Goal: Task Accomplishment & Management: Manage account settings

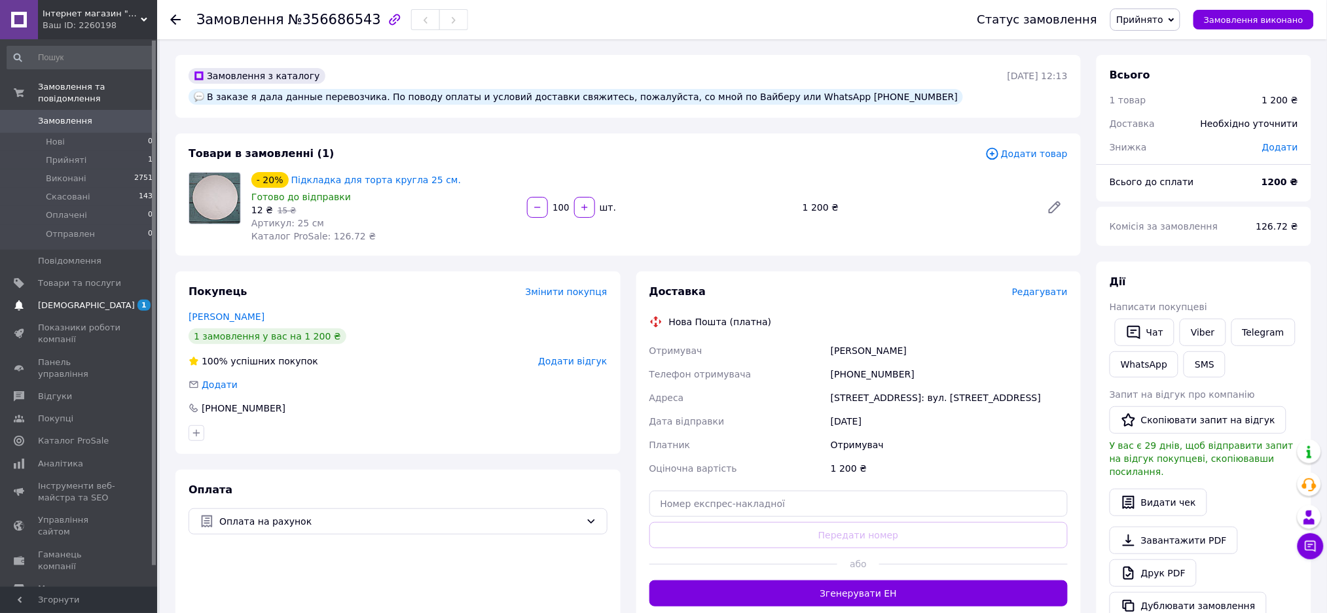
click at [79, 300] on span "[DEMOGRAPHIC_DATA]" at bounding box center [86, 306] width 97 height 12
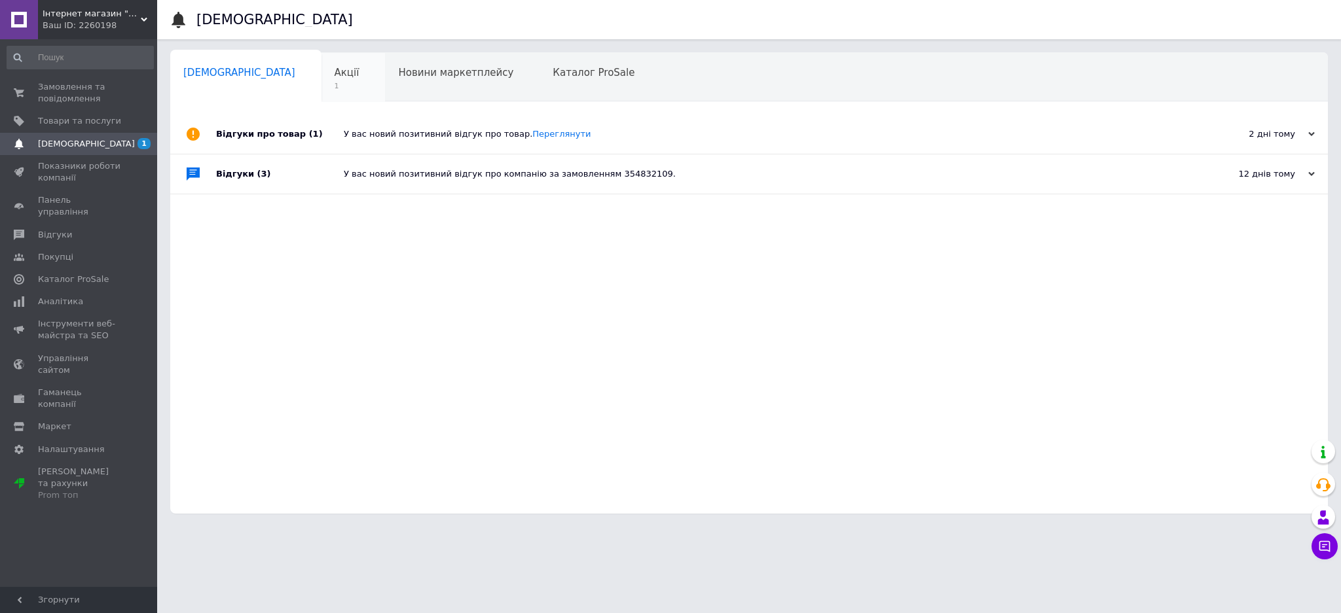
click at [321, 76] on div "Акції 1" at bounding box center [353, 78] width 64 height 50
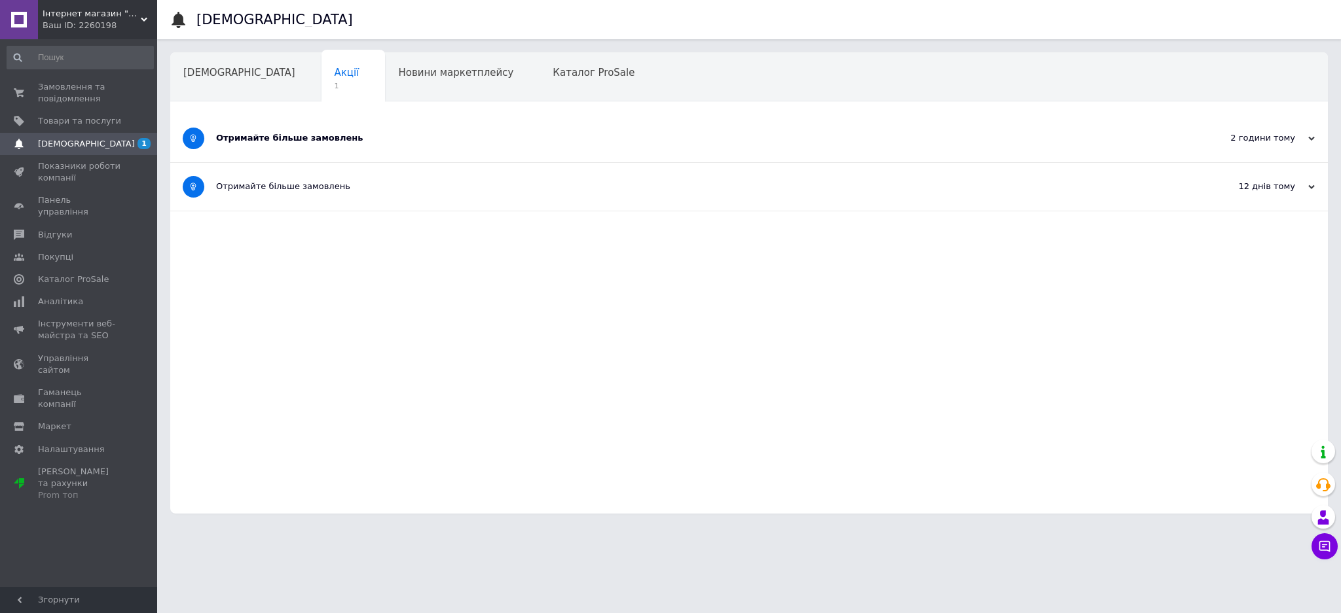
click at [291, 143] on div "Отримайте більше замовлень" at bounding box center [699, 138] width 967 height 12
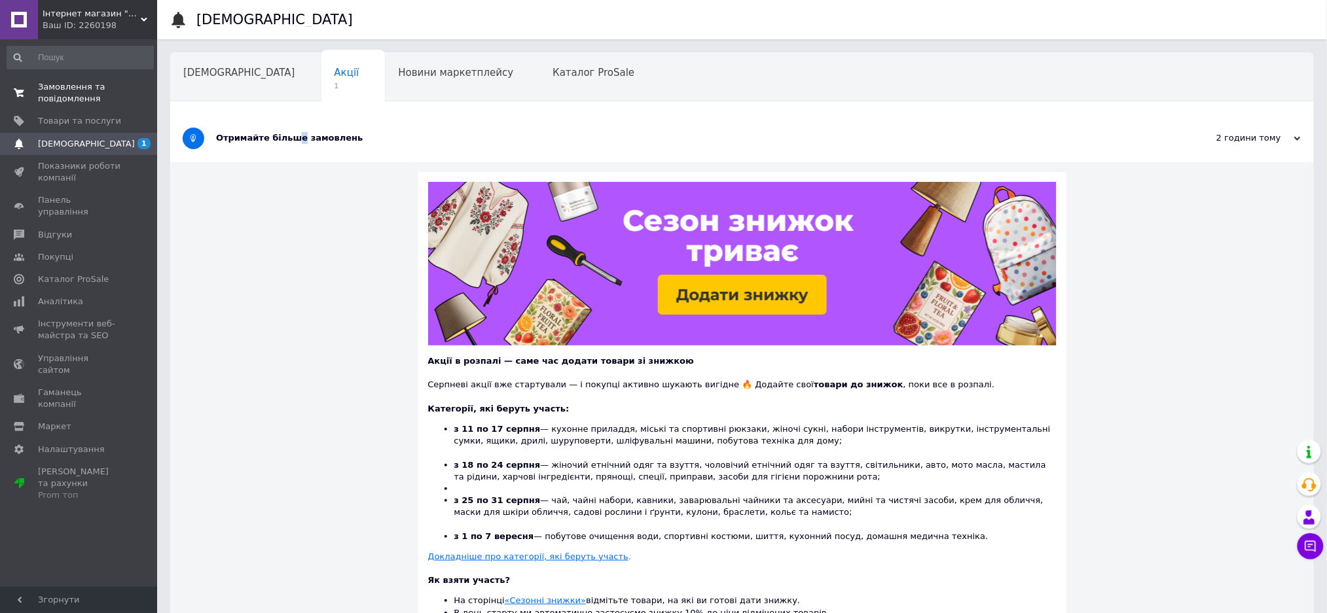
click at [76, 89] on span "Замовлення та повідомлення" at bounding box center [79, 93] width 83 height 24
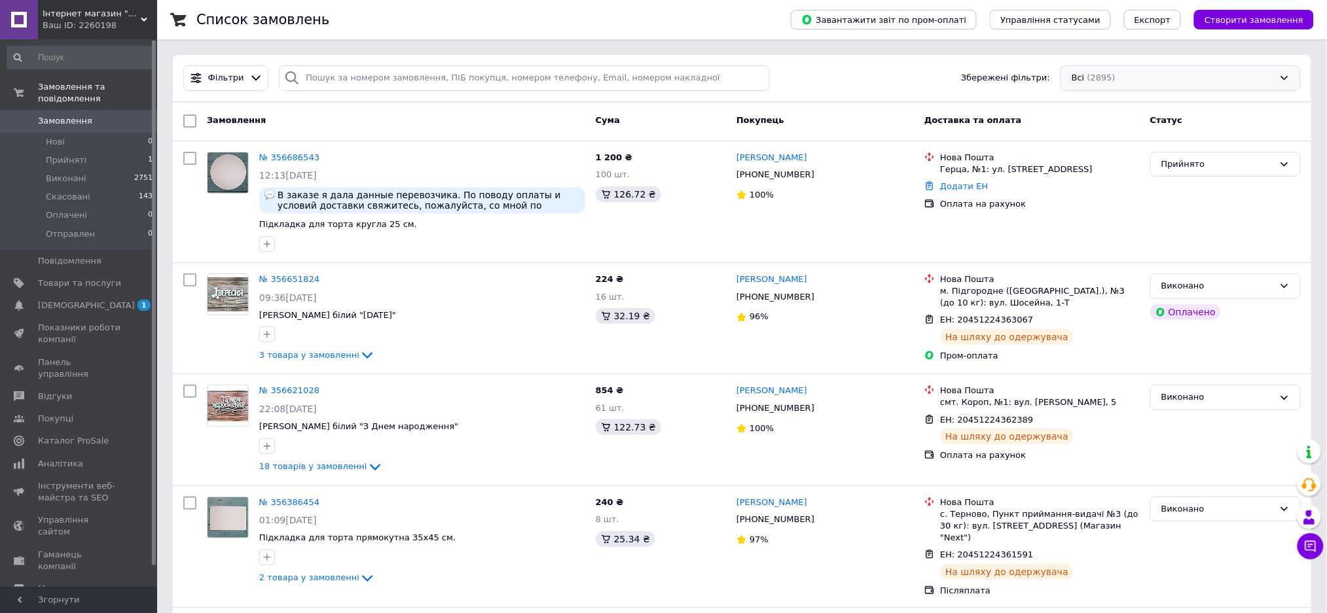
click at [1111, 77] on div "Всі (2895)" at bounding box center [1180, 78] width 240 height 26
click at [1098, 175] on span "Прийняті" at bounding box center [1092, 174] width 41 height 12
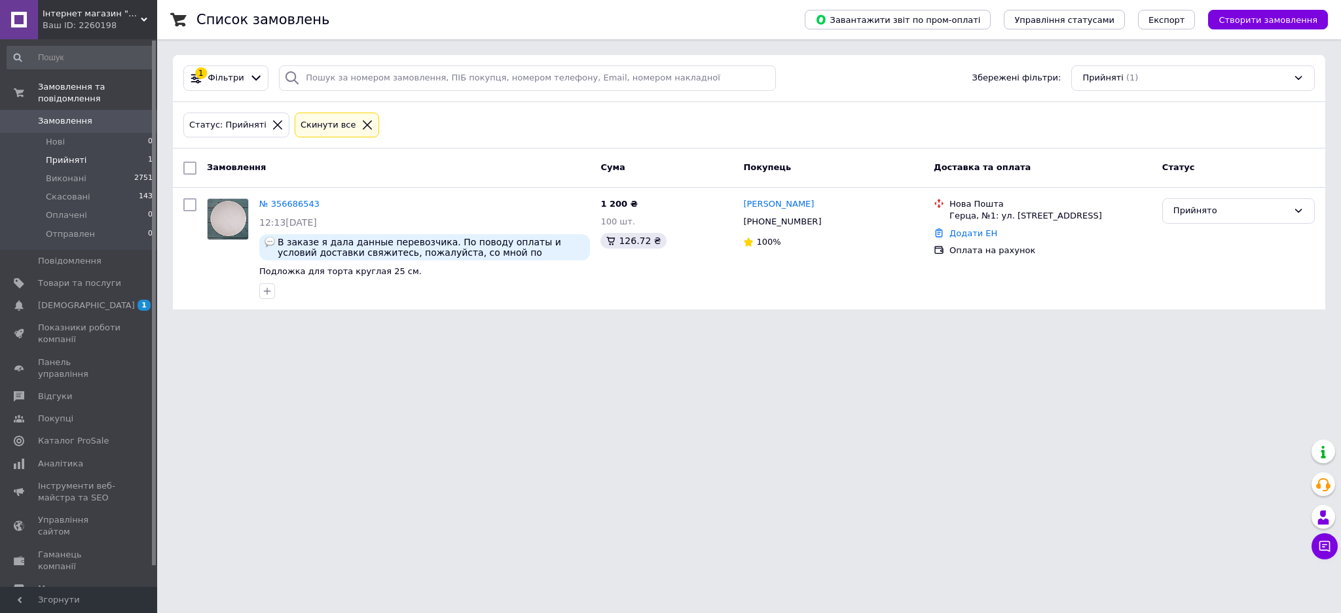
click at [615, 325] on html "Інтернет магазин "БУК ПЛЮС" Ваш ID: 2260198 Сайт Інтернет магазин "БУК ПЛЮС" Ка…" at bounding box center [670, 162] width 1341 height 325
click at [298, 199] on link "№ 356686543" at bounding box center [289, 204] width 60 height 10
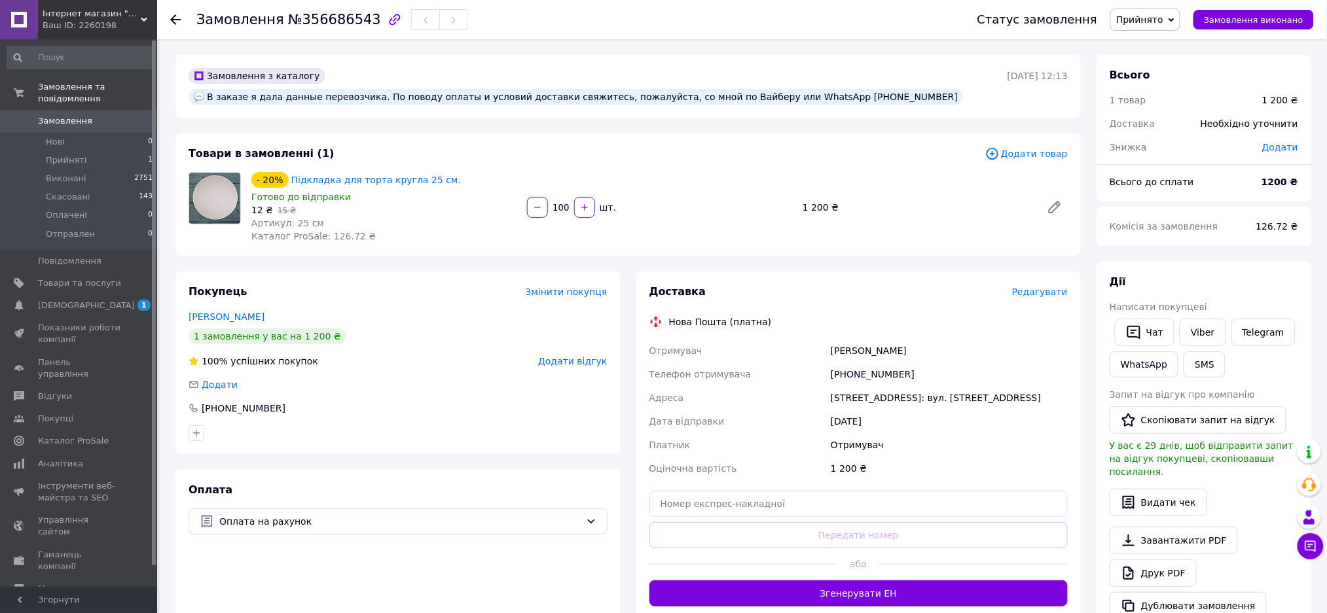
click at [1043, 287] on span "Редагувати" at bounding box center [1040, 292] width 56 height 10
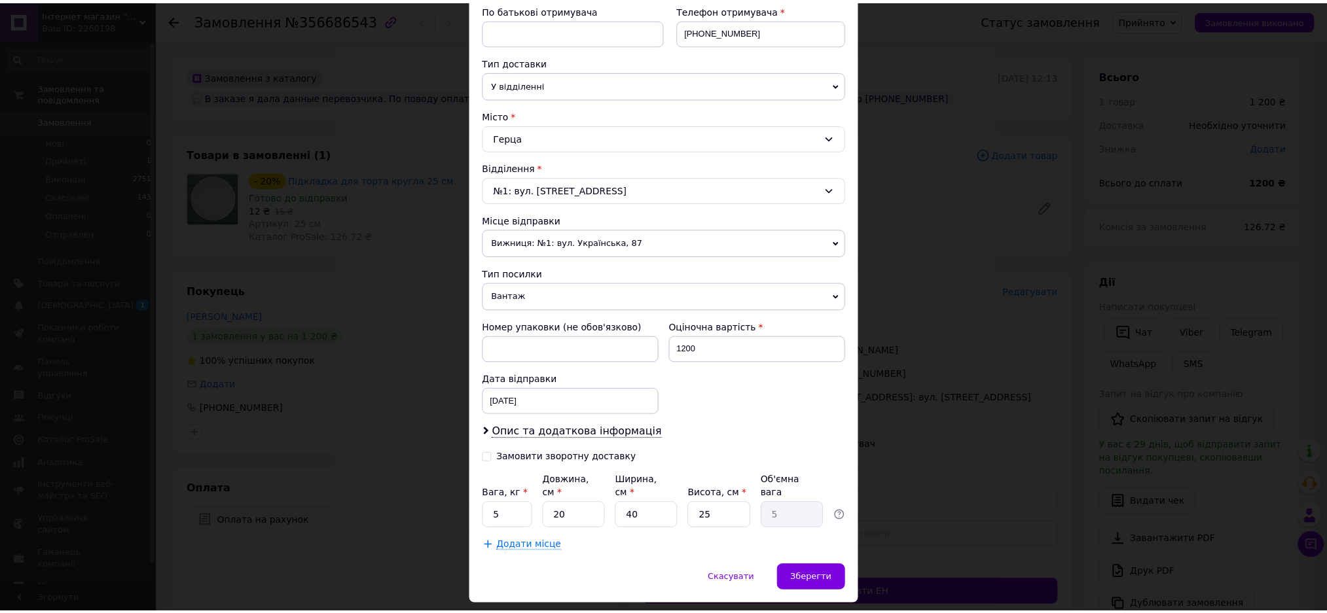
scroll to position [262, 0]
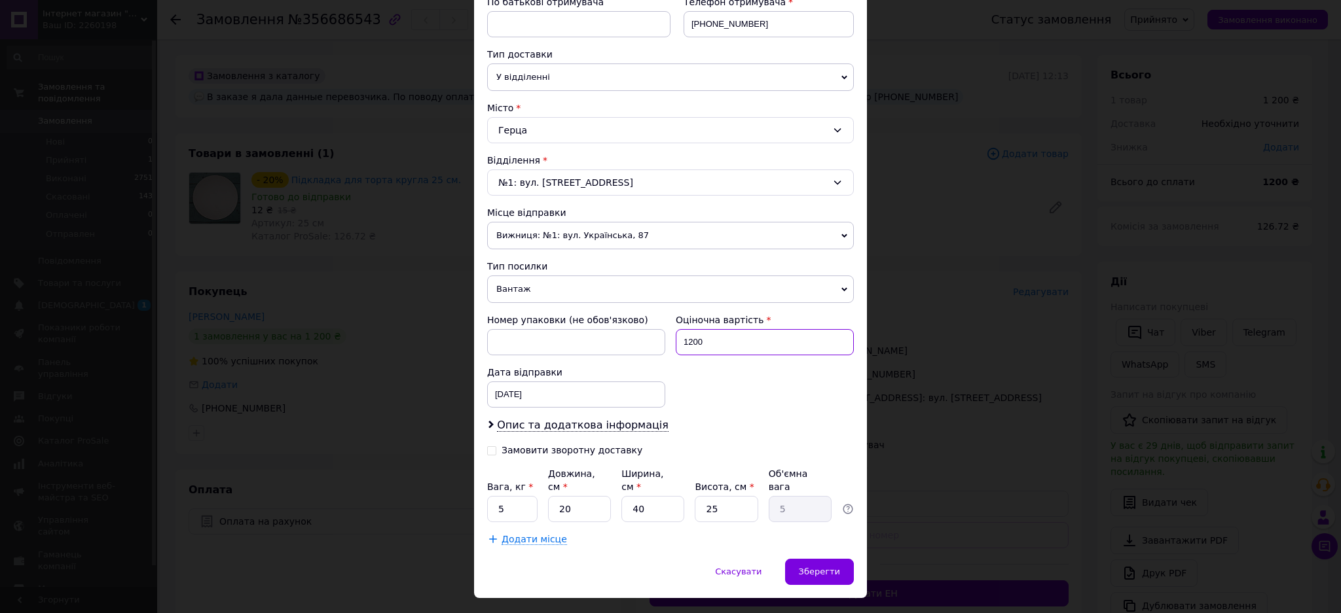
drag, startPoint x: 710, startPoint y: 340, endPoint x: 668, endPoint y: 346, distance: 41.7
click at [670, 346] on div "Оціночна вартість 1200" at bounding box center [764, 334] width 189 height 52
type input "500"
drag, startPoint x: 595, startPoint y: 496, endPoint x: 560, endPoint y: 507, distance: 36.4
click at [560, 507] on input "20" at bounding box center [579, 509] width 63 height 26
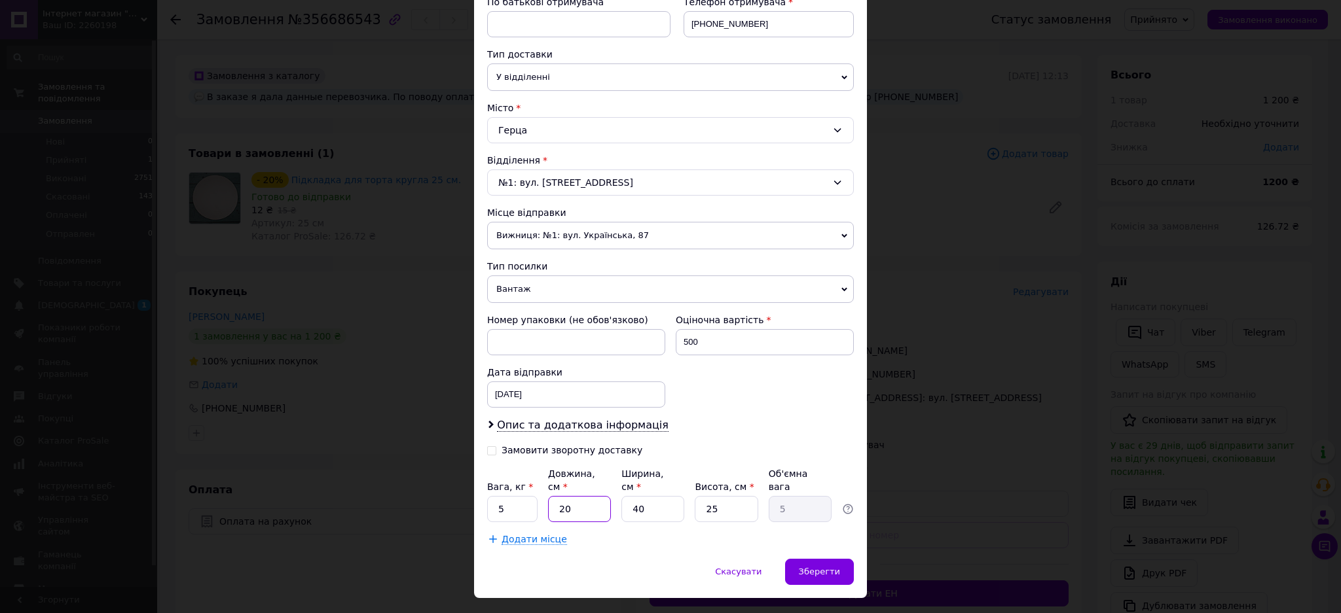
type input "2"
type input "0.5"
type input "5"
type input "1.25"
type input "50"
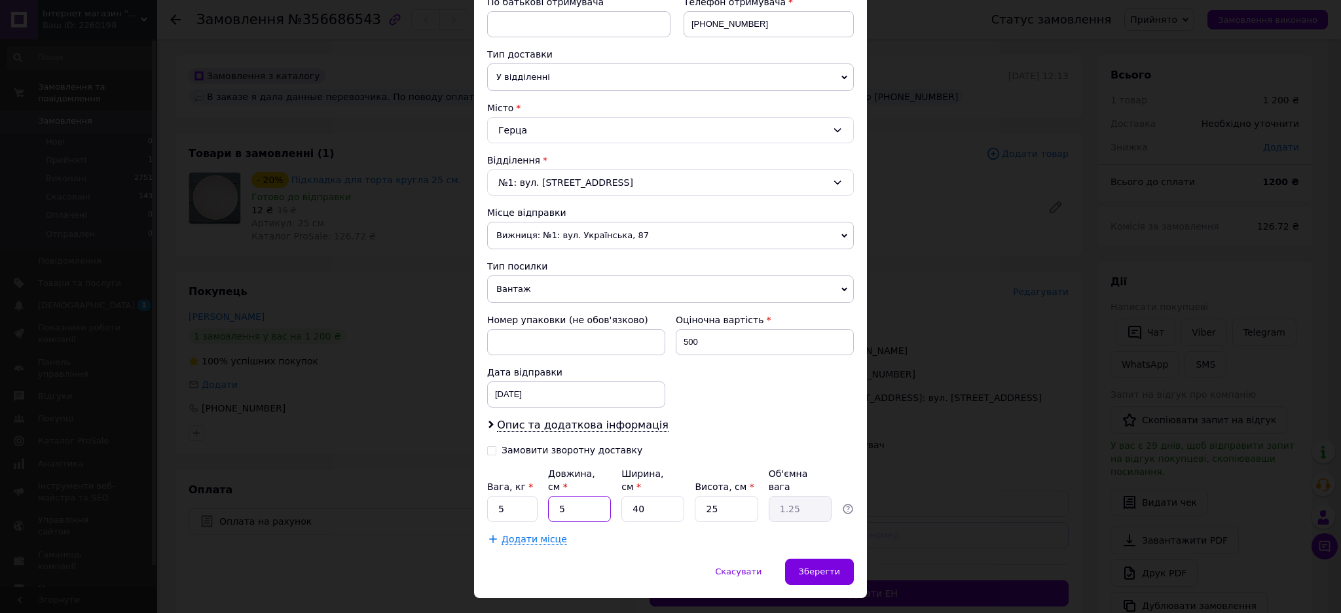
type input "12.5"
type input "50"
drag, startPoint x: 662, startPoint y: 500, endPoint x: 585, endPoint y: 499, distance: 77.2
click at [585, 499] on div "Вага, кг * 5 Довжина, см * 50 Ширина, см * 40 Висота, см * 25 Об'ємна вага 12.5" at bounding box center [670, 494] width 367 height 55
type input "3"
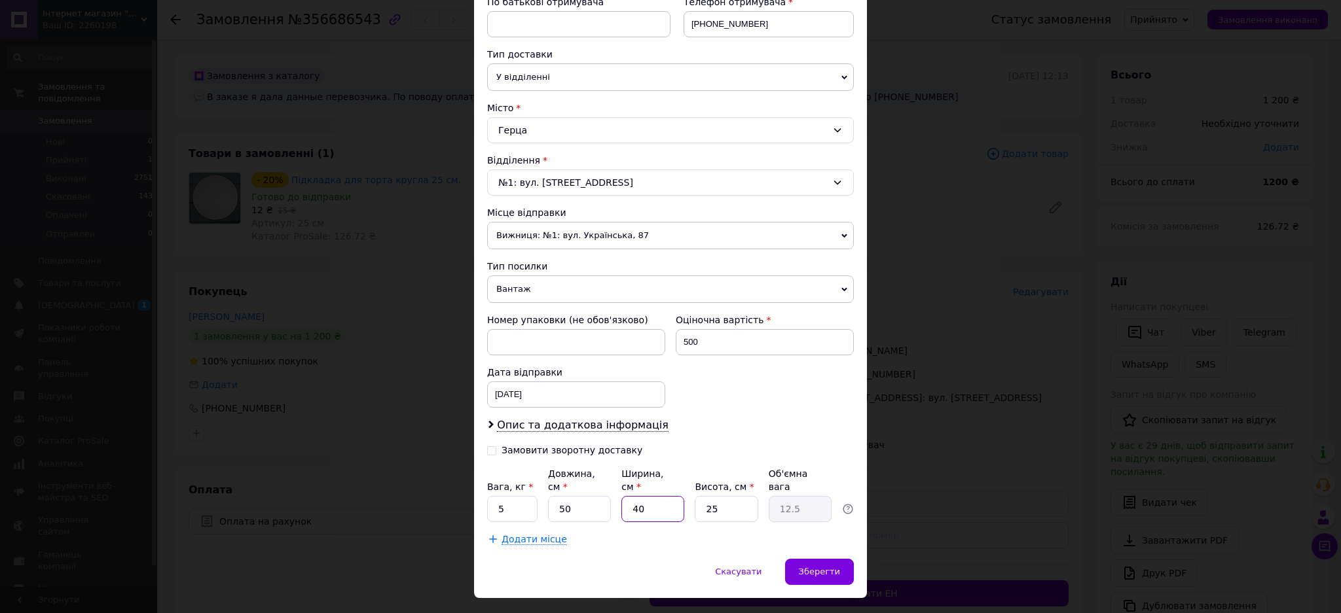
type input "0.94"
type input "32"
type input "10"
type input "32"
drag, startPoint x: 732, startPoint y: 496, endPoint x: 663, endPoint y: 495, distance: 68.7
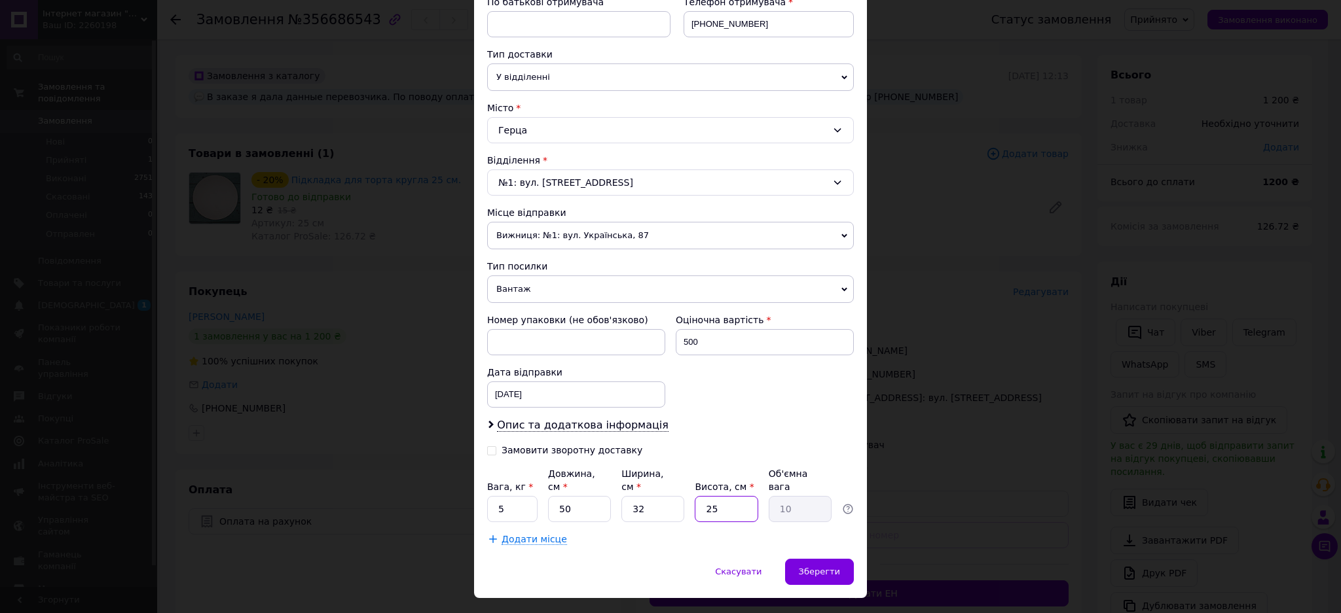
click at [663, 495] on div "Вага, кг * 5 Довжина, см * 50 Ширина, см * 32 Висота, см * 25 Об'ємна вага 10" at bounding box center [670, 494] width 367 height 55
type input "1"
type input "0.4"
type input "17"
type input "6.8"
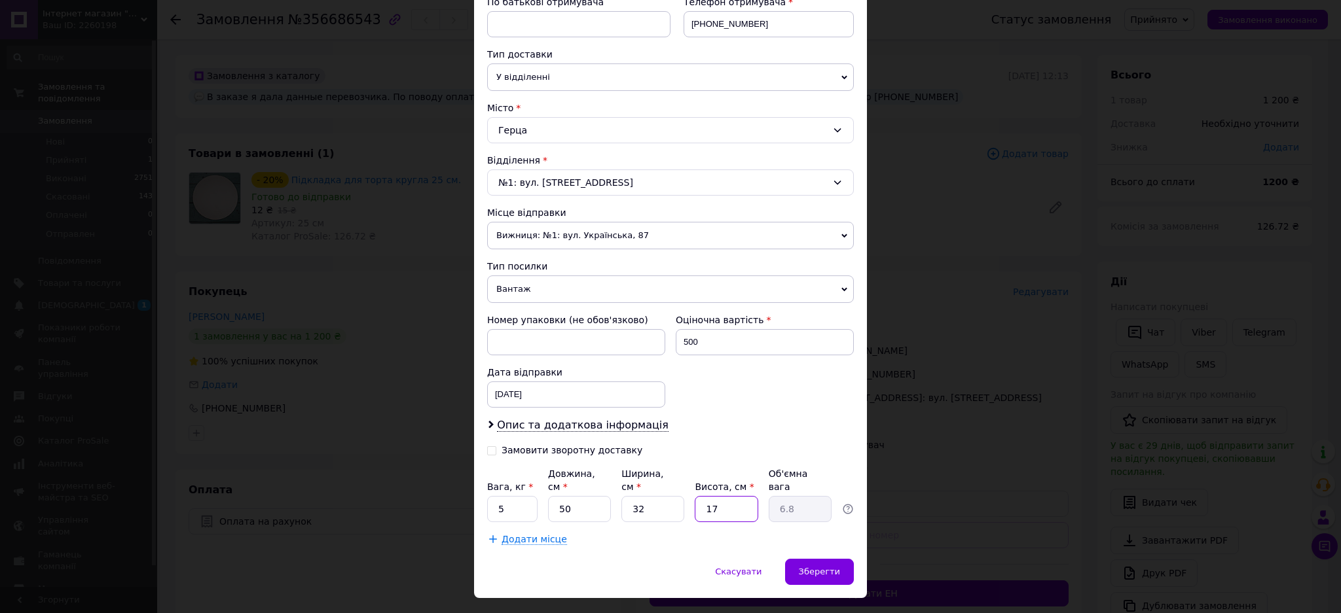
type input "17"
drag, startPoint x: 509, startPoint y: 496, endPoint x: 472, endPoint y: 503, distance: 38.0
click at [474, 503] on div "Спосіб доставки Нова Пошта (платна) Платник Отримувач Відправник Прізвище отрим…" at bounding box center [670, 191] width 393 height 735
type input "12.5"
click at [823, 567] on span "Зберегти" at bounding box center [819, 572] width 41 height 10
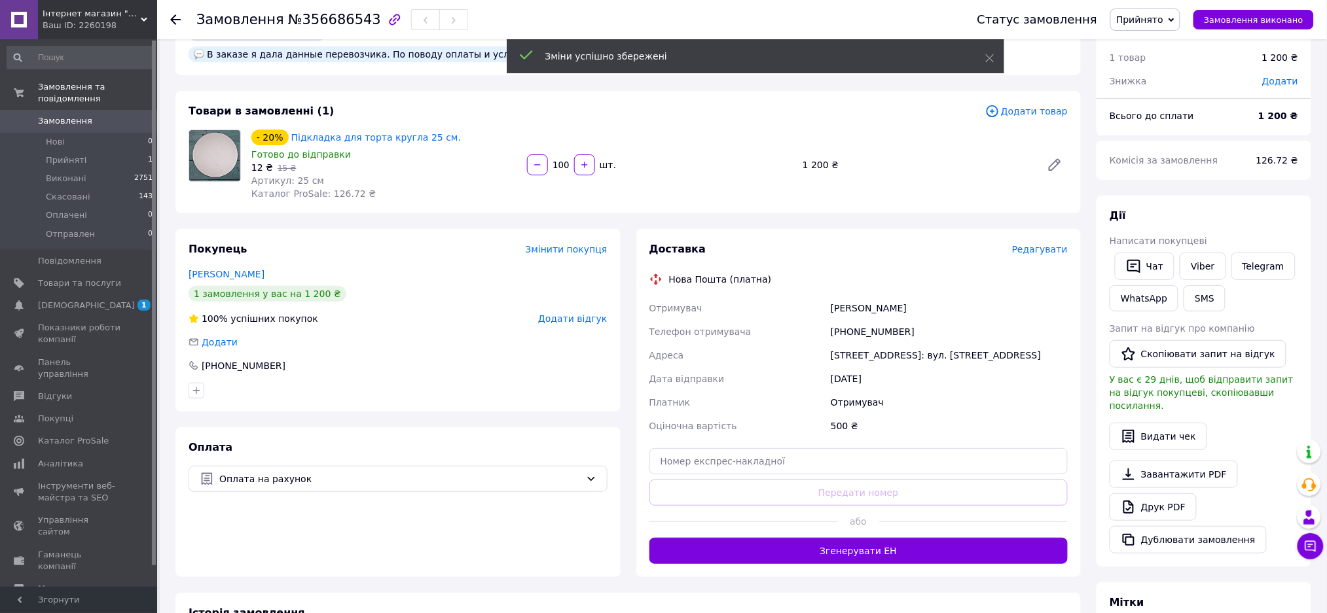
scroll to position [87, 0]
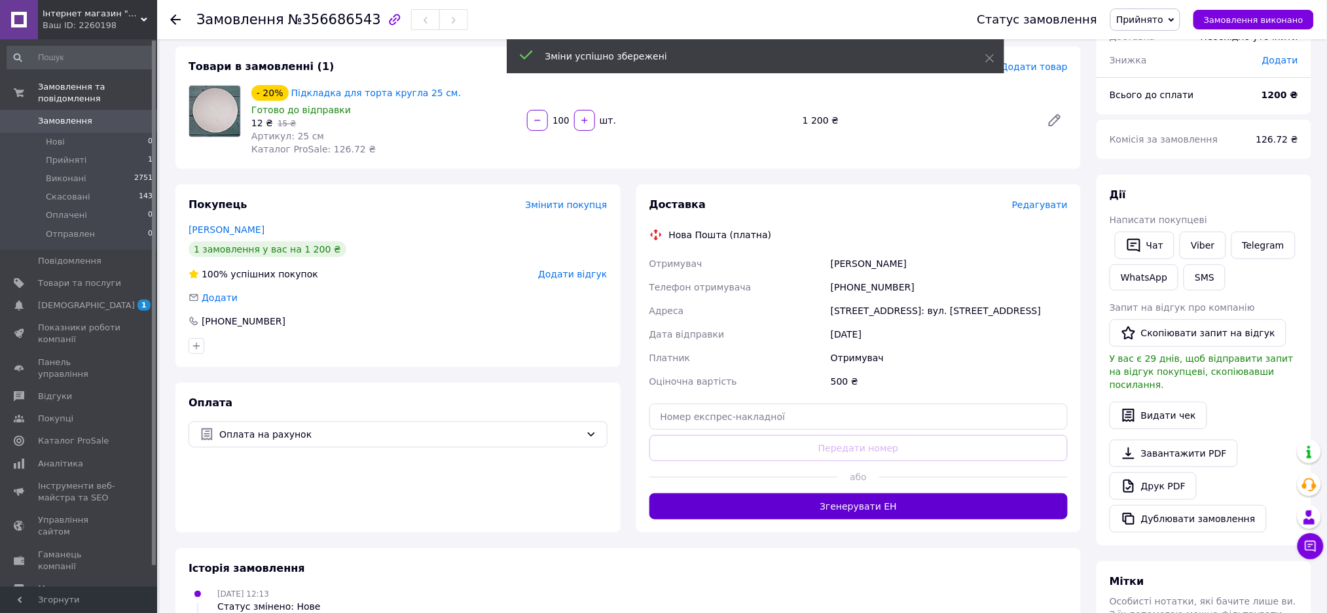
click at [907, 494] on button "Згенерувати ЕН" at bounding box center [858, 507] width 419 height 26
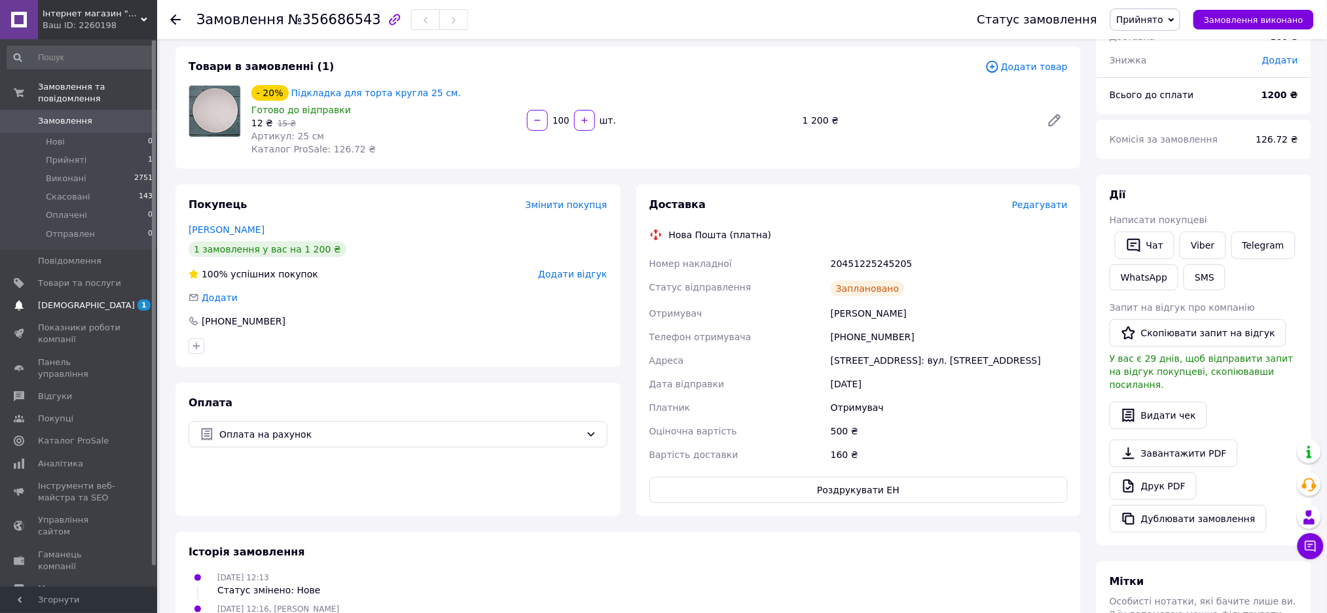
click at [92, 300] on span "[DEMOGRAPHIC_DATA]" at bounding box center [79, 306] width 83 height 12
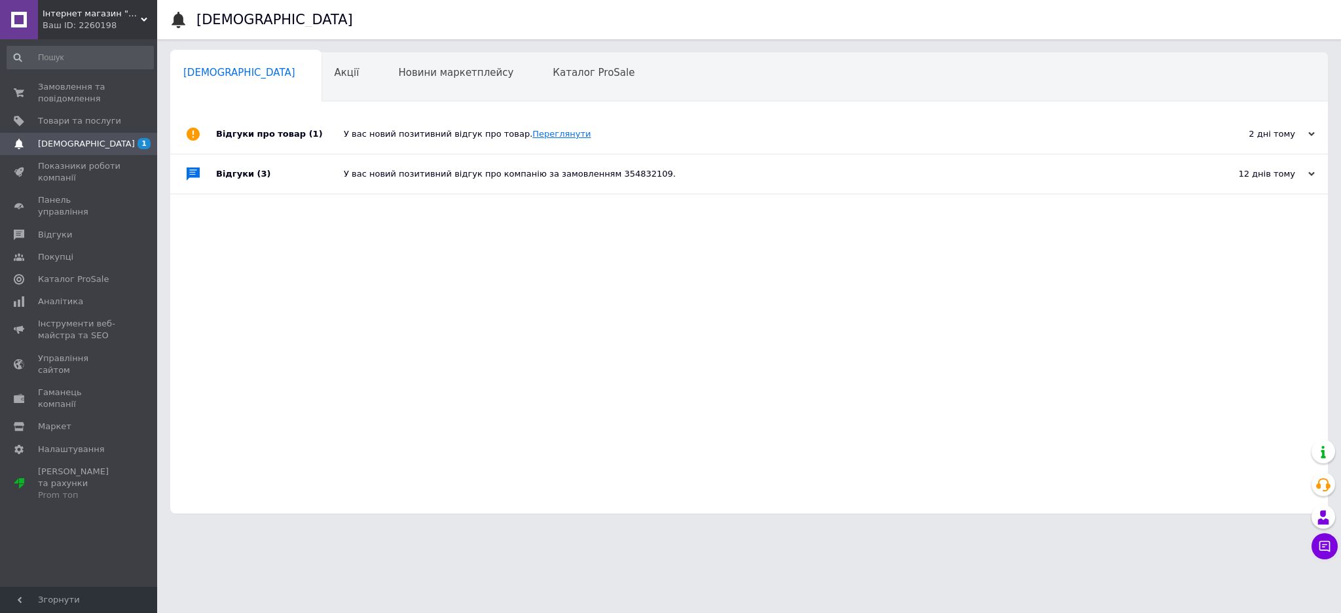
click at [538, 137] on link "Переглянути" at bounding box center [561, 134] width 58 height 10
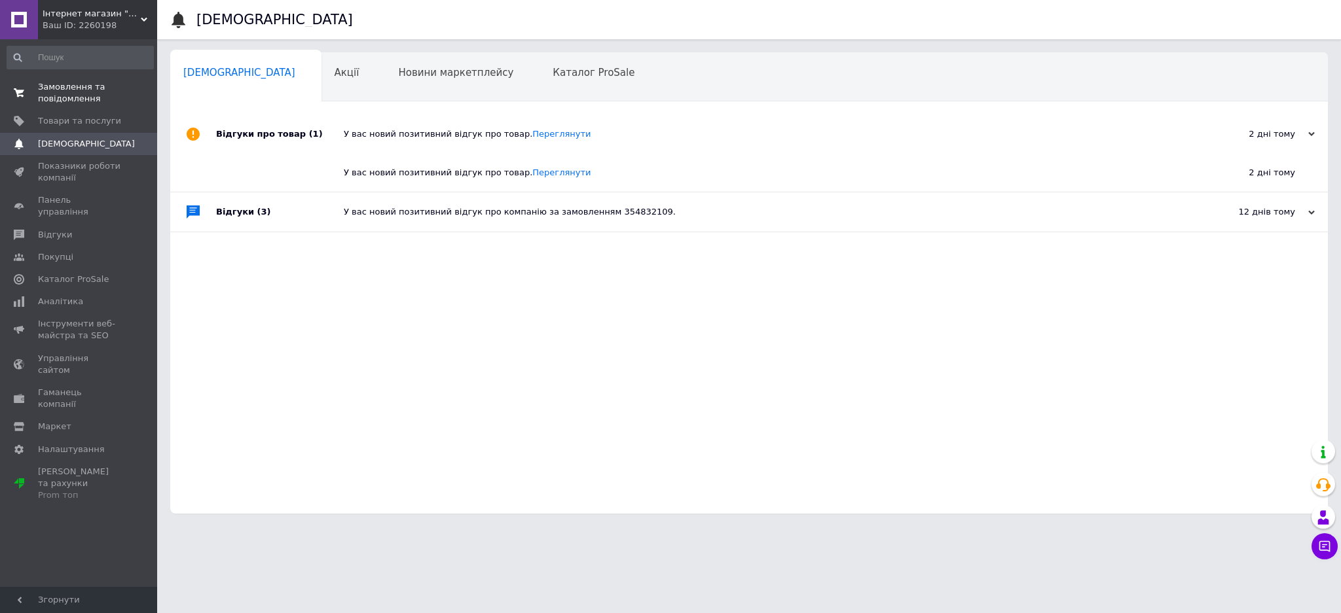
click at [59, 86] on span "Замовлення та повідомлення" at bounding box center [79, 93] width 83 height 24
